Goal: Task Accomplishment & Management: Use online tool/utility

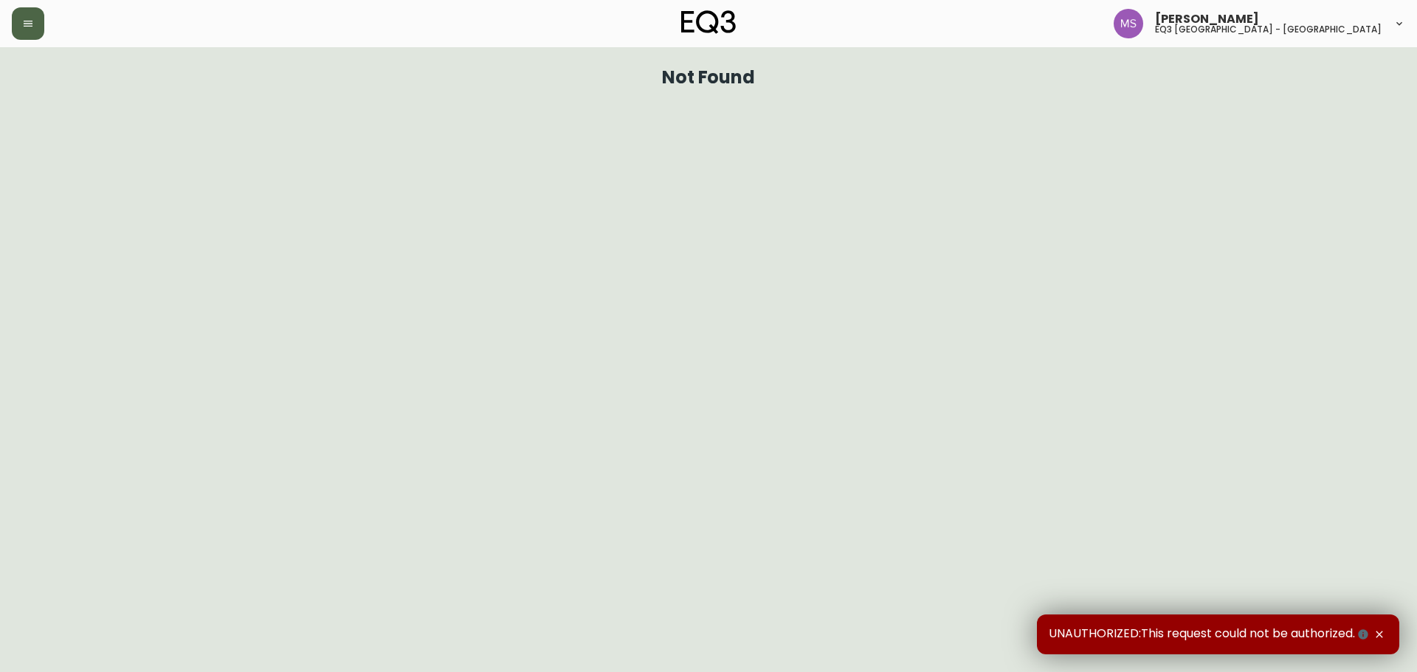
click at [29, 29] on icon "button" at bounding box center [28, 24] width 12 height 12
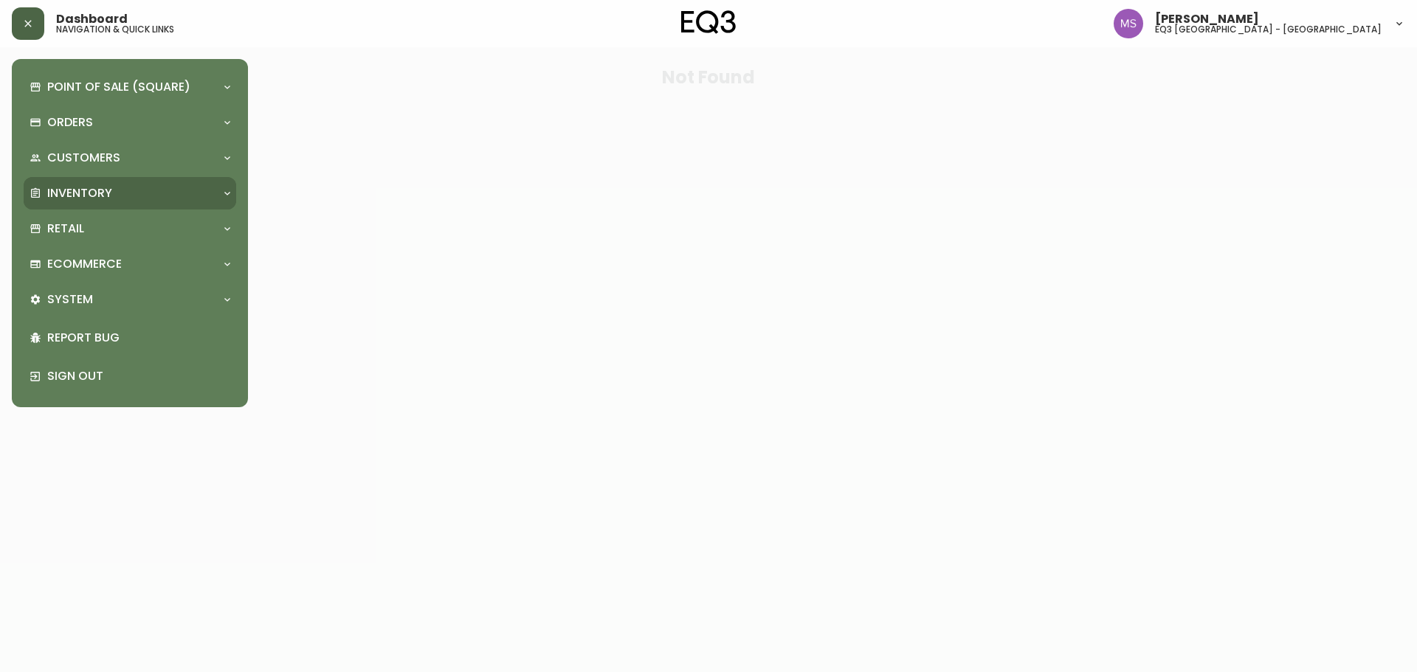
click at [104, 195] on p "Inventory" at bounding box center [79, 193] width 65 height 16
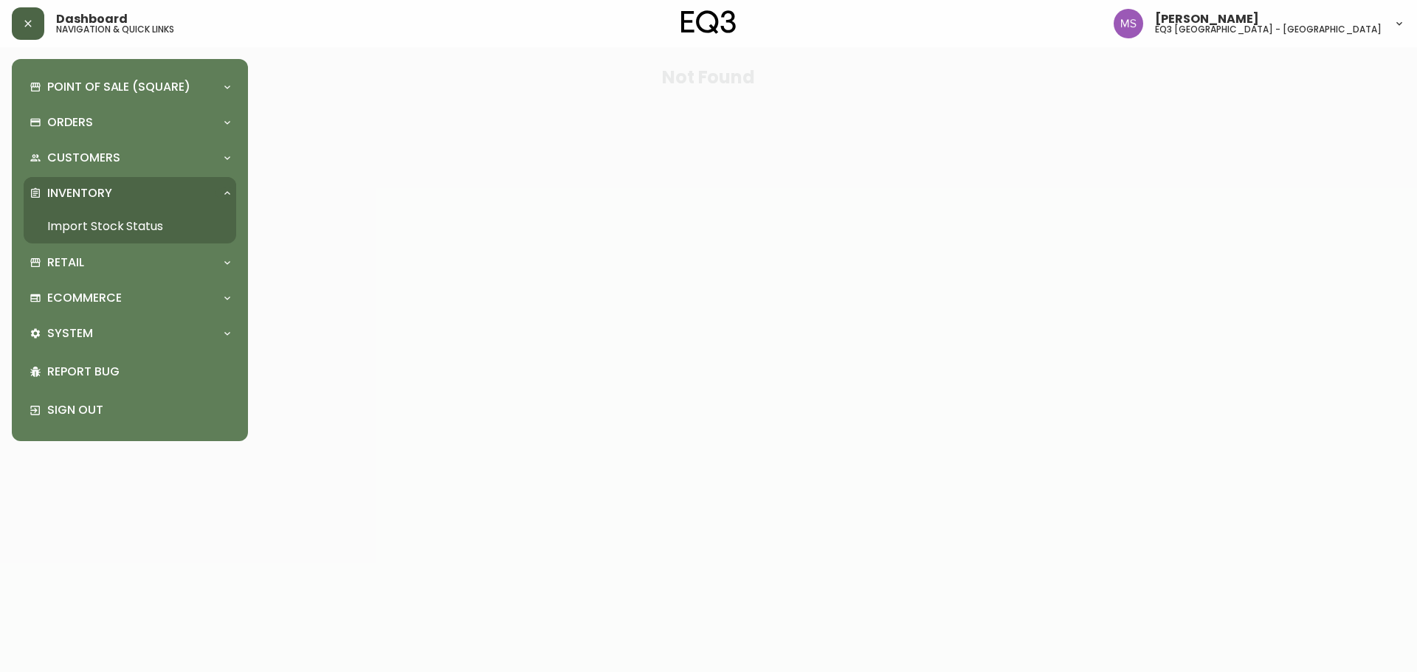
click at [151, 225] on link "Import Stock Status" at bounding box center [130, 227] width 213 height 34
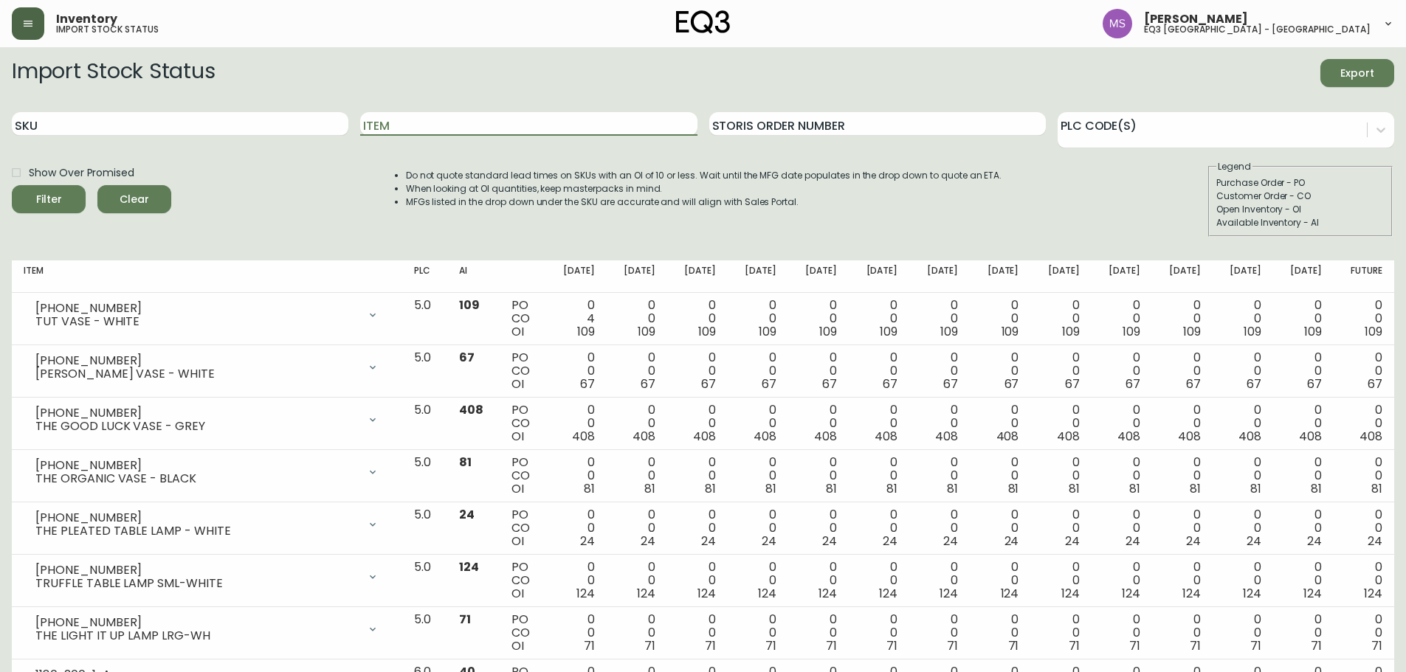
drag, startPoint x: 447, startPoint y: 125, endPoint x: 517, endPoint y: 70, distance: 88.8
click at [448, 125] on input "Item" at bounding box center [528, 124] width 337 height 24
type input "TAMBOUR"
click at [12, 185] on button "Filter" at bounding box center [49, 199] width 74 height 28
